Goal: Task Accomplishment & Management: Use online tool/utility

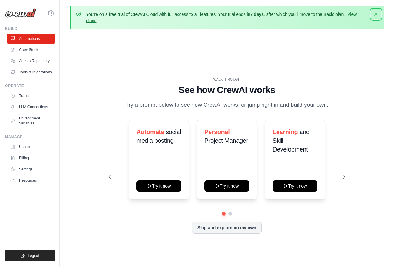
click at [380, 16] on button "Dismiss" at bounding box center [376, 14] width 10 height 10
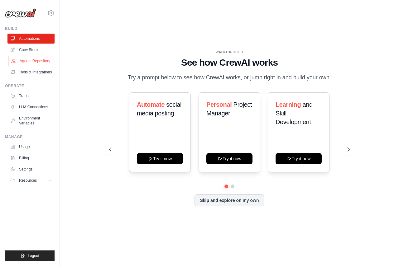
click at [24, 64] on link "Agents Repository" at bounding box center [31, 61] width 47 height 10
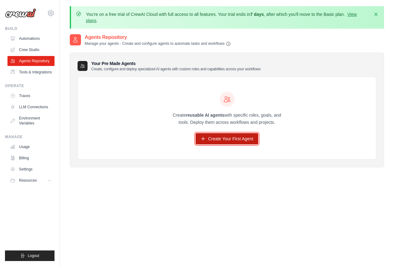
click at [217, 143] on link "Create Your First Agent" at bounding box center [227, 138] width 63 height 11
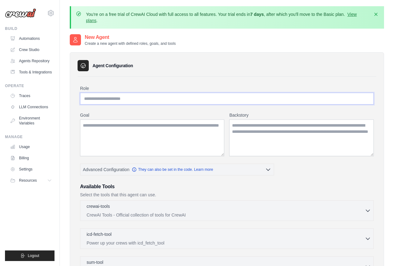
click at [166, 95] on input "Role" at bounding box center [227, 99] width 294 height 12
